Goal: Information Seeking & Learning: Check status

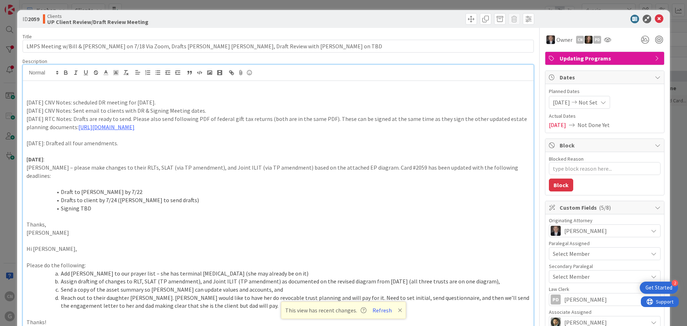
scroll to position [1037, 126]
type textarea "x"
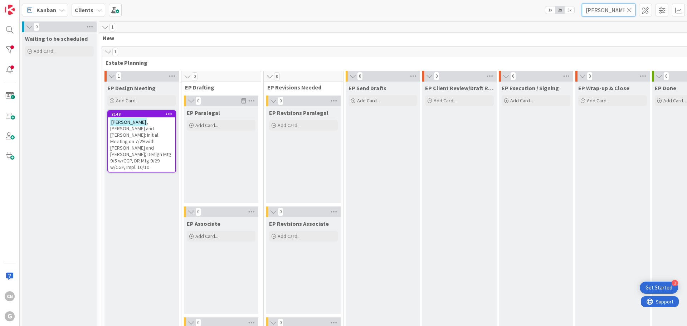
drag, startPoint x: 606, startPoint y: 11, endPoint x: 570, endPoint y: 12, distance: 35.5
click at [570, 12] on div "Kanban Clients 1x 2x 3x herzog" at bounding box center [354, 10] width 668 height 20
type input "gregorio"
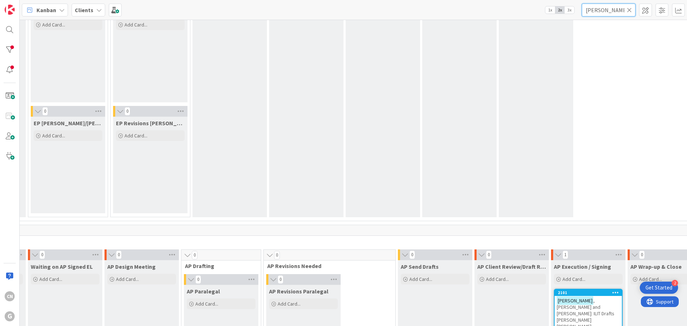
scroll to position [322, 153]
click at [557, 308] on span ", Stephen and Donna: ILIT Drafts Chris Bobby" at bounding box center [586, 314] width 58 height 32
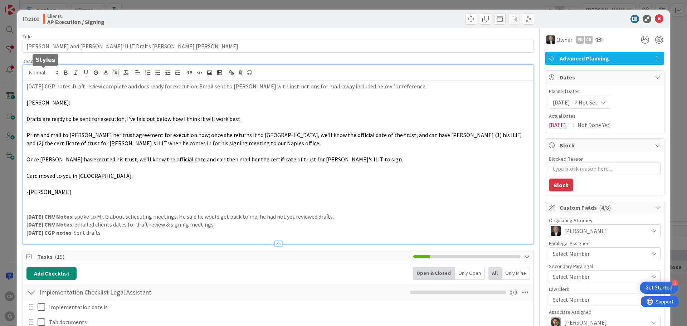
click at [26, 73] on div "9/3/25 CGP notes: Draft review complete and docs ready for execution. Email sen…" at bounding box center [278, 154] width 511 height 179
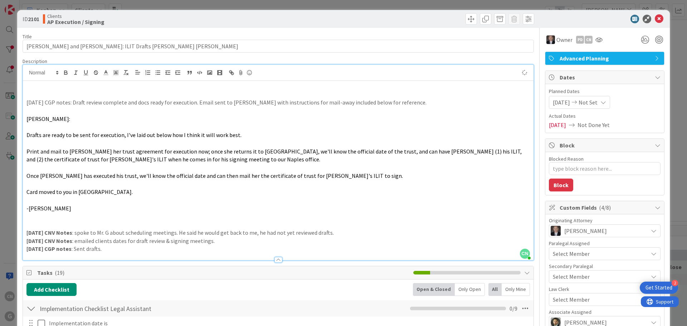
type textarea "x"
drag, startPoint x: 65, startPoint y: 93, endPoint x: 26, endPoint y: 97, distance: 38.8
click at [26, 97] on p "9.5.25 CNV Notes: sent Donna's ILIT for signature via FedEx." at bounding box center [278, 95] width 504 height 8
click at [65, 72] on icon "button" at bounding box center [66, 72] width 6 height 6
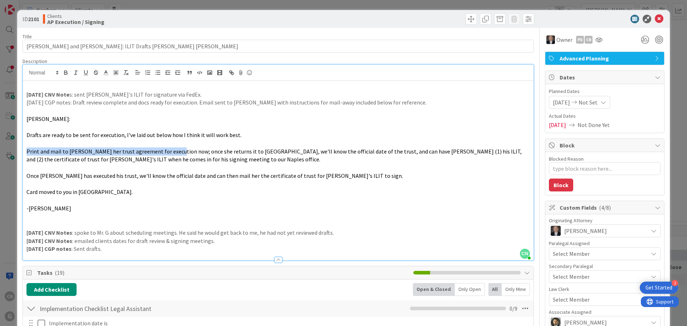
drag, startPoint x: 175, startPoint y: 152, endPoint x: 25, endPoint y: 153, distance: 150.0
click at [25, 153] on div "9.5.25 CNV Note s: sent Donna's ILIT for signature via FedEx. 9/3/25 CGP notes:…" at bounding box center [278, 170] width 511 height 179
click at [84, 74] on icon "button" at bounding box center [86, 72] width 6 height 6
click at [271, 213] on p at bounding box center [278, 217] width 504 height 8
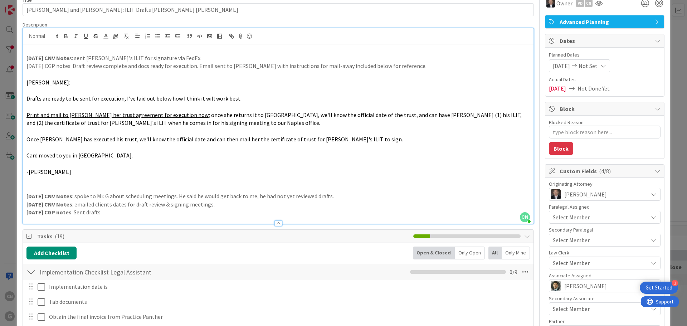
scroll to position [36, 0]
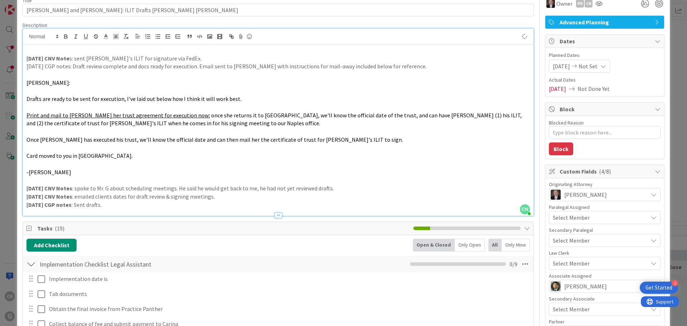
type textarea "x"
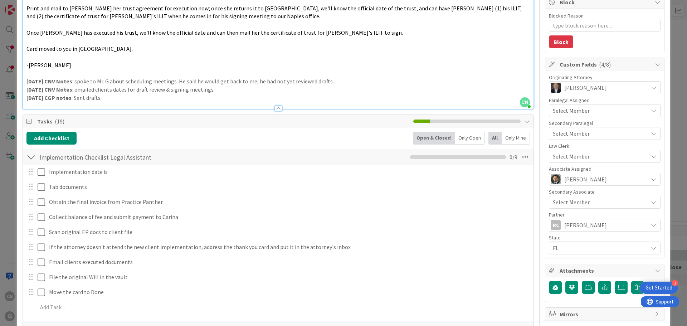
scroll to position [143, 0]
click at [520, 159] on icon at bounding box center [525, 157] width 13 height 13
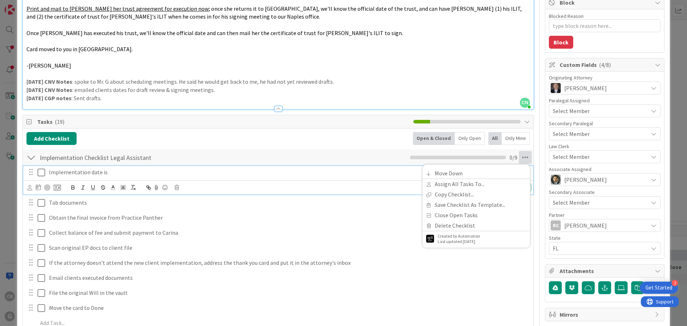
click at [306, 175] on p "Implementation date is" at bounding box center [289, 172] width 480 height 8
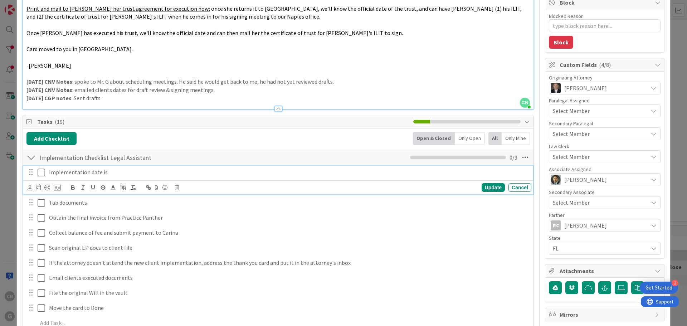
click at [457, 96] on p "8/13/25 CGP notes : Sent drafts." at bounding box center [278, 98] width 504 height 8
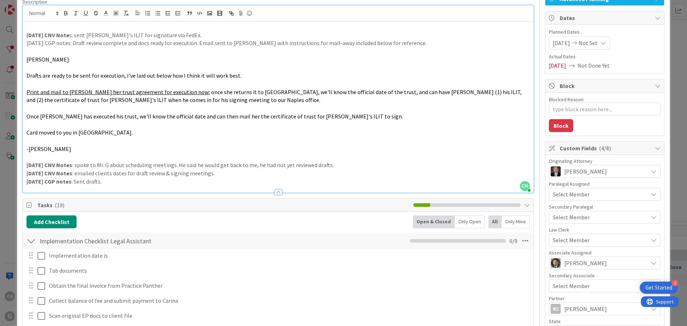
scroll to position [0, 0]
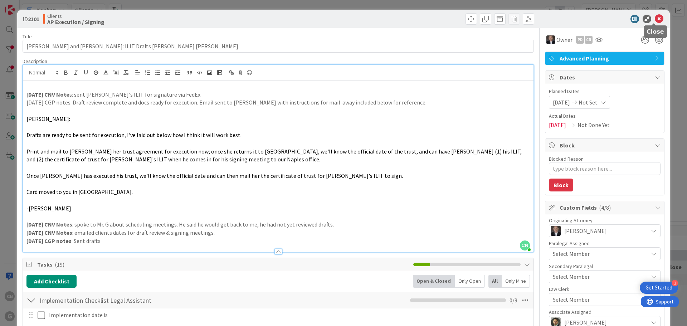
click at [655, 20] on icon at bounding box center [659, 19] width 9 height 9
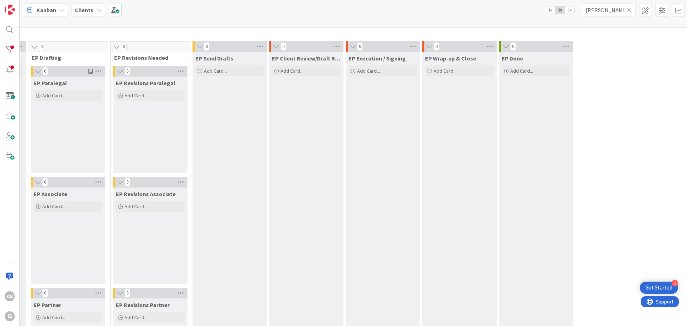
scroll to position [0, 153]
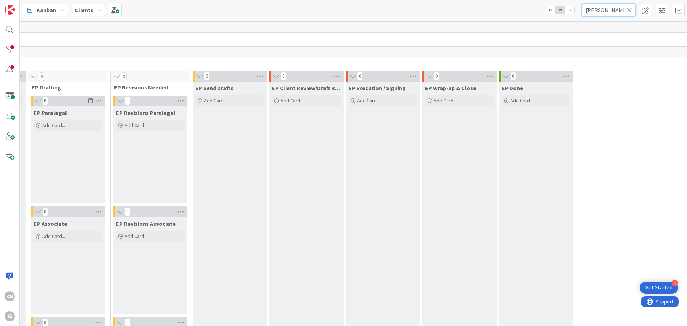
drag, startPoint x: 611, startPoint y: 11, endPoint x: 543, endPoint y: 10, distance: 67.7
click at [545, 13] on div "Kanban Clients 1x 2x 3x gregorio" at bounding box center [354, 10] width 668 height 20
type input "hagberg"
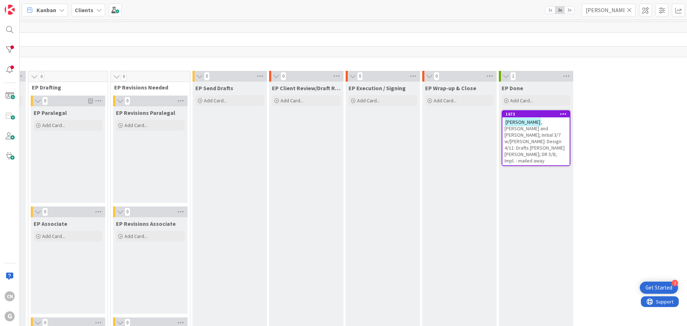
click at [531, 141] on span ", Mark and Elizabeth; Initial 3/7 w/Brad: Design 4/11: Drafts Anthony Joel Bobb…" at bounding box center [535, 141] width 60 height 45
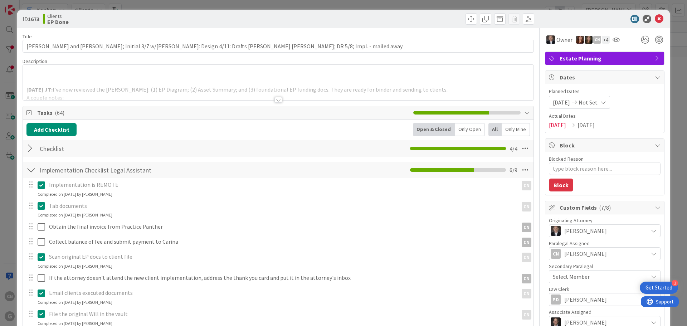
type textarea "x"
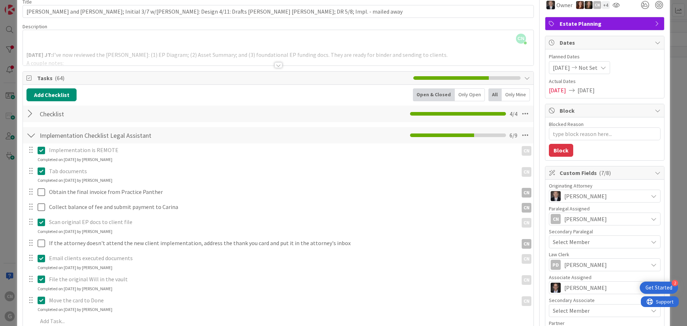
scroll to position [35, 0]
click at [27, 50] on div at bounding box center [278, 56] width 511 height 18
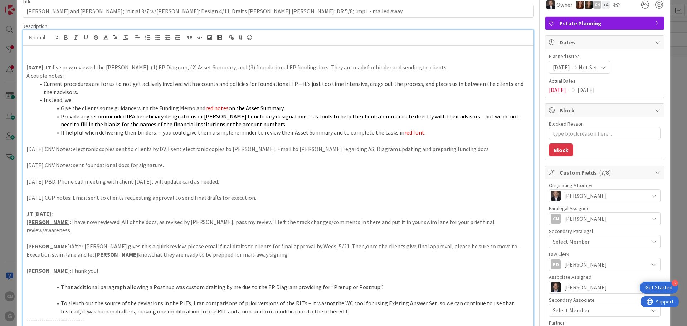
click at [33, 59] on p at bounding box center [278, 59] width 504 height 8
type textarea "x"
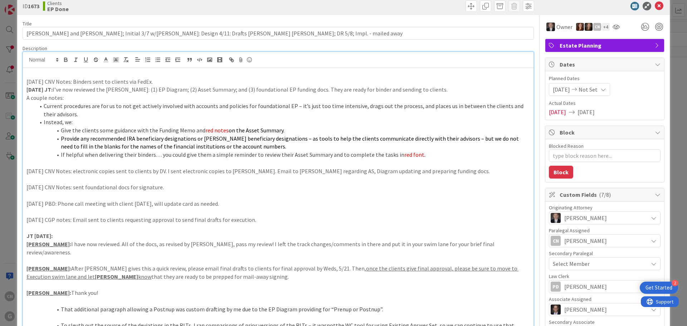
scroll to position [0, 0]
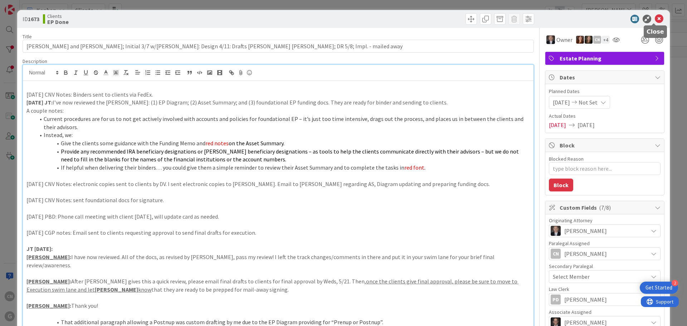
click at [655, 20] on icon at bounding box center [659, 19] width 9 height 9
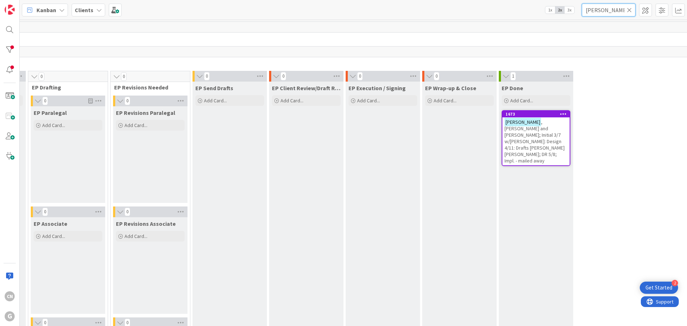
drag, startPoint x: 611, startPoint y: 12, endPoint x: 536, endPoint y: 18, distance: 75.1
click at [536, 18] on div "Kanban Clients 1x 2x 3x hagberg" at bounding box center [354, 10] width 668 height 20
type input "magenau"
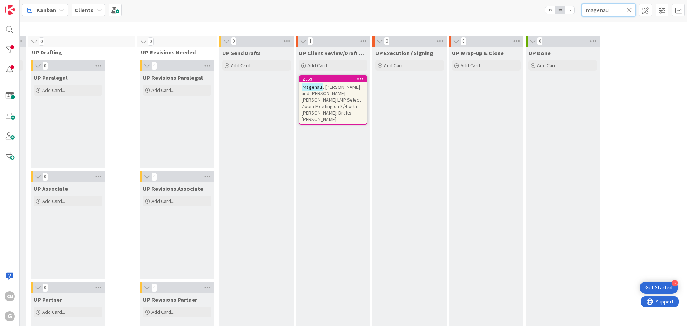
scroll to position [1038, 153]
click at [307, 100] on span ", Tom and Mary Beth LMP Select Zoom Meeting on 8/4 with Brad: Drafts Paul Chris…" at bounding box center [331, 102] width 59 height 39
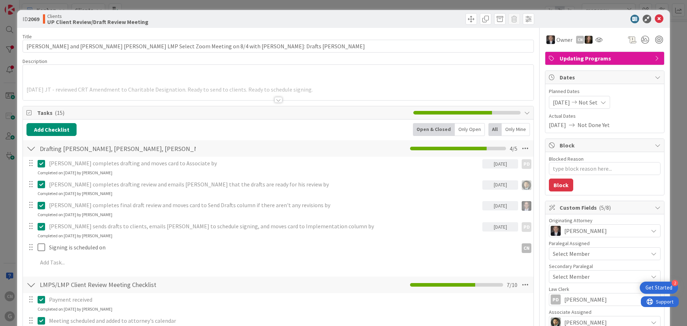
type textarea "x"
click at [276, 102] on div at bounding box center [279, 100] width 8 height 6
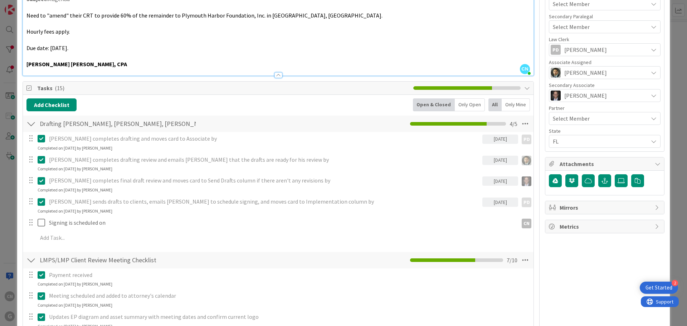
scroll to position [250, 0]
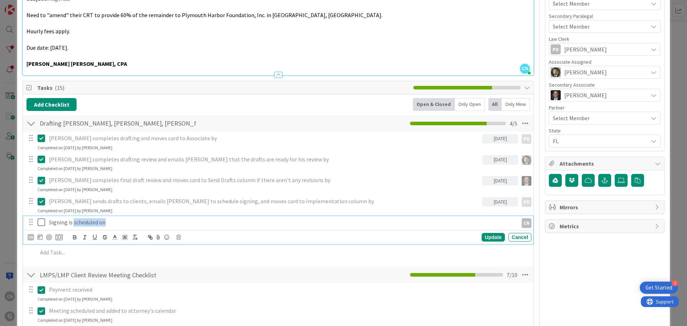
drag, startPoint x: 122, startPoint y: 225, endPoint x: 73, endPoint y: 226, distance: 49.1
click at [73, 226] on p "Signing is scheduled on" at bounding box center [282, 222] width 466 height 8
click at [490, 240] on div "Update" at bounding box center [493, 237] width 23 height 9
type textarea "x"
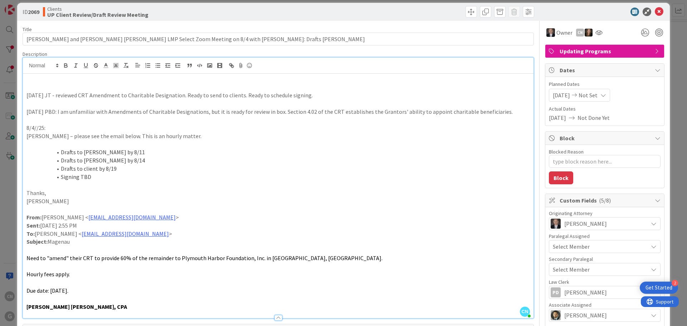
scroll to position [0, 0]
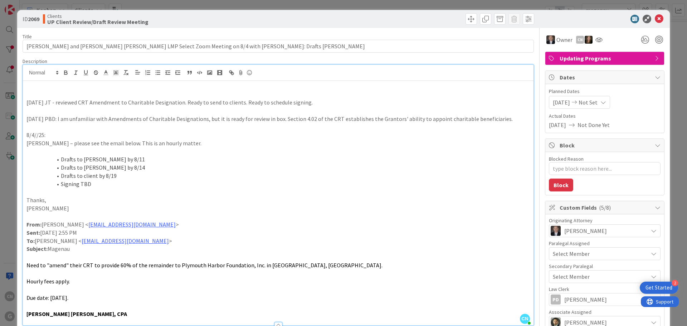
click at [33, 97] on p at bounding box center [278, 95] width 504 height 8
click at [82, 94] on p "9.5.25 CNV Notes: Sent CRT Amendment along with 2024 docs not previously signed." at bounding box center [278, 95] width 504 height 8
click at [258, 94] on p "9.5.25 CNV Notes: Sent via FedEx : CRT Amendment along with 2024 docs not previ…" at bounding box center [278, 95] width 504 height 8
drag, startPoint x: 65, startPoint y: 95, endPoint x: 25, endPoint y: 96, distance: 40.5
click at [25, 96] on div "9.5.25 CNV Notes: Sent via FedEx : CRT Amendment along with 2024 docs not previ…" at bounding box center [278, 203] width 511 height 244
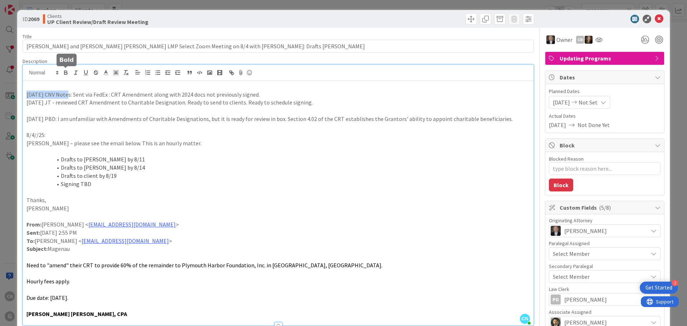
drag, startPoint x: 65, startPoint y: 73, endPoint x: 69, endPoint y: 84, distance: 11.6
click at [66, 73] on icon "button" at bounding box center [66, 72] width 6 height 6
click at [221, 174] on li "Drafts to client by 8/19" at bounding box center [282, 176] width 495 height 8
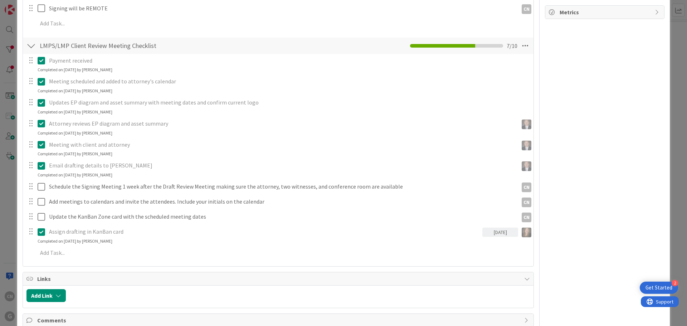
scroll to position [465, 0]
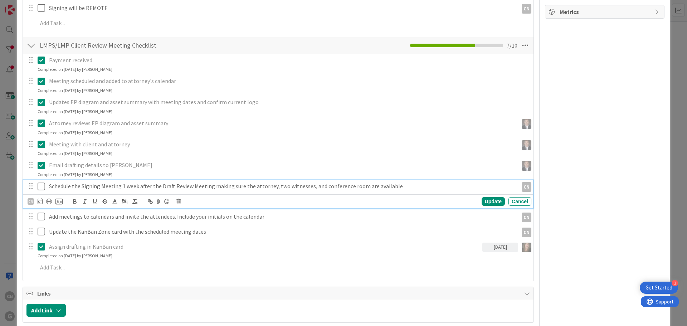
click at [39, 187] on icon at bounding box center [42, 186] width 8 height 9
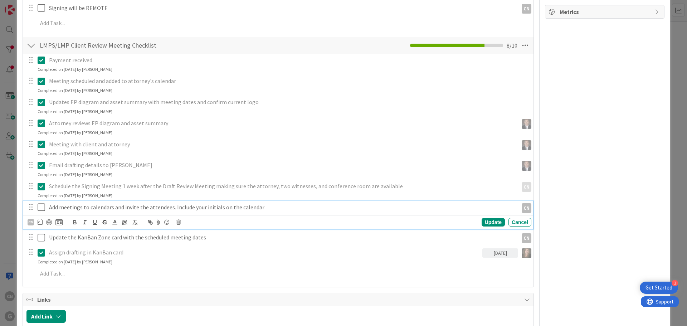
click at [273, 207] on p "Add meetings to calendars and invite the attendees. Include your initials on th…" at bounding box center [282, 207] width 466 height 8
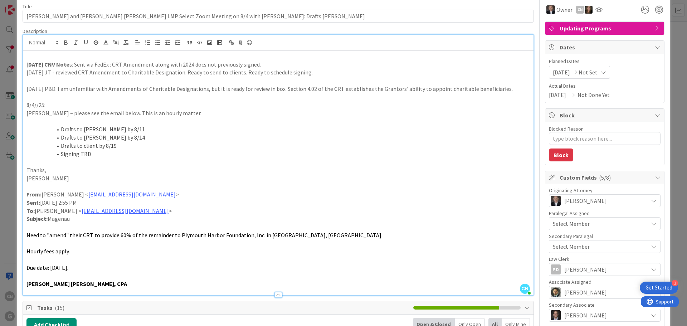
scroll to position [0, 0]
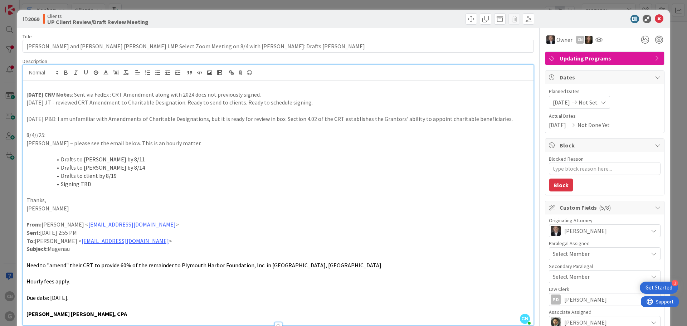
type textarea "x"
